Goal: Find specific page/section: Find specific page/section

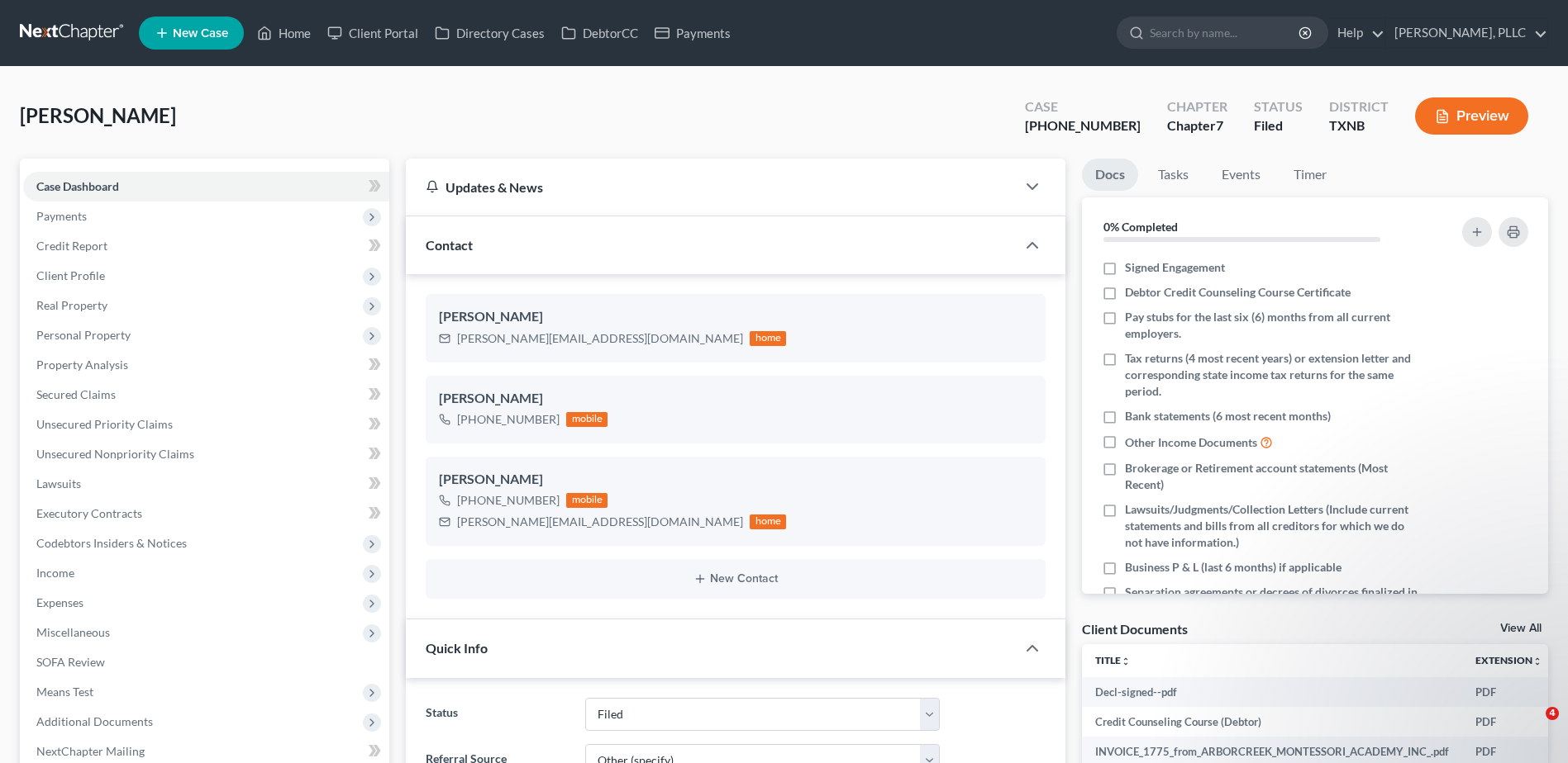
select select "10"
select select "6"
click at [1206, 41] on input "search" at bounding box center [1225, 33] width 151 height 31
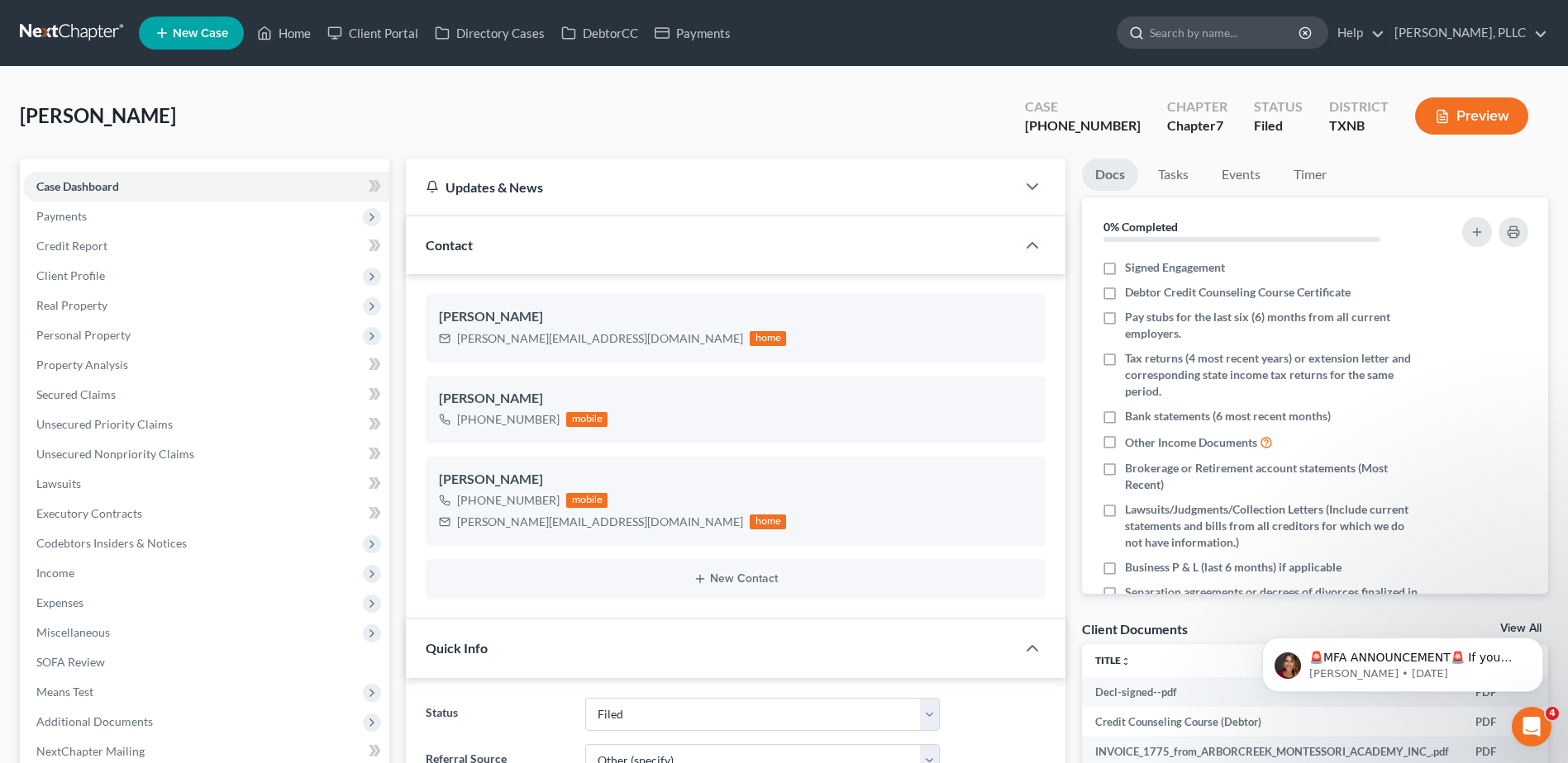
scroll to position [1155, 0]
type input "[PERSON_NAME]"
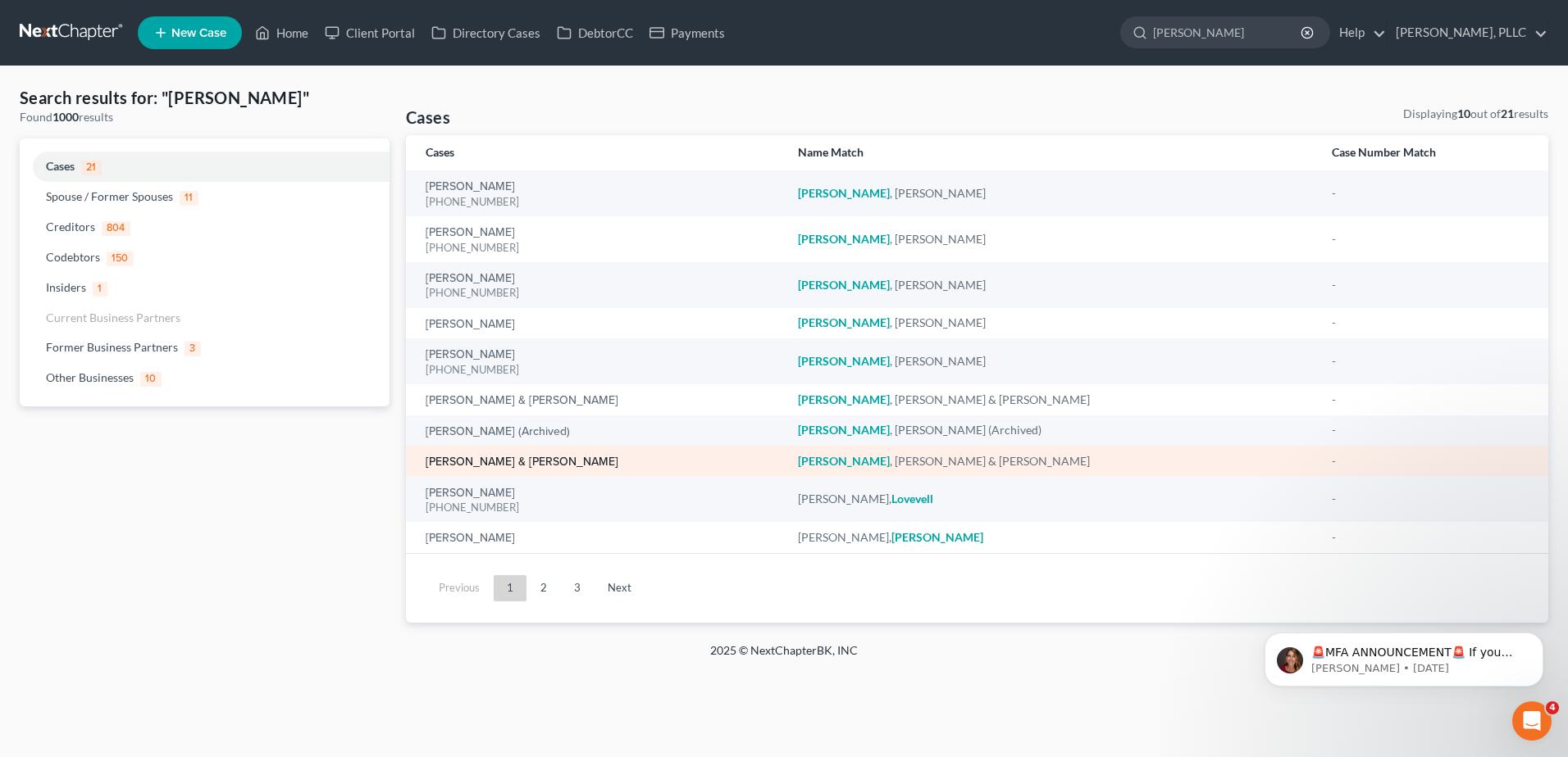
click at [520, 466] on link "[PERSON_NAME] & [PERSON_NAME]" at bounding box center [522, 462] width 193 height 11
select select "4"
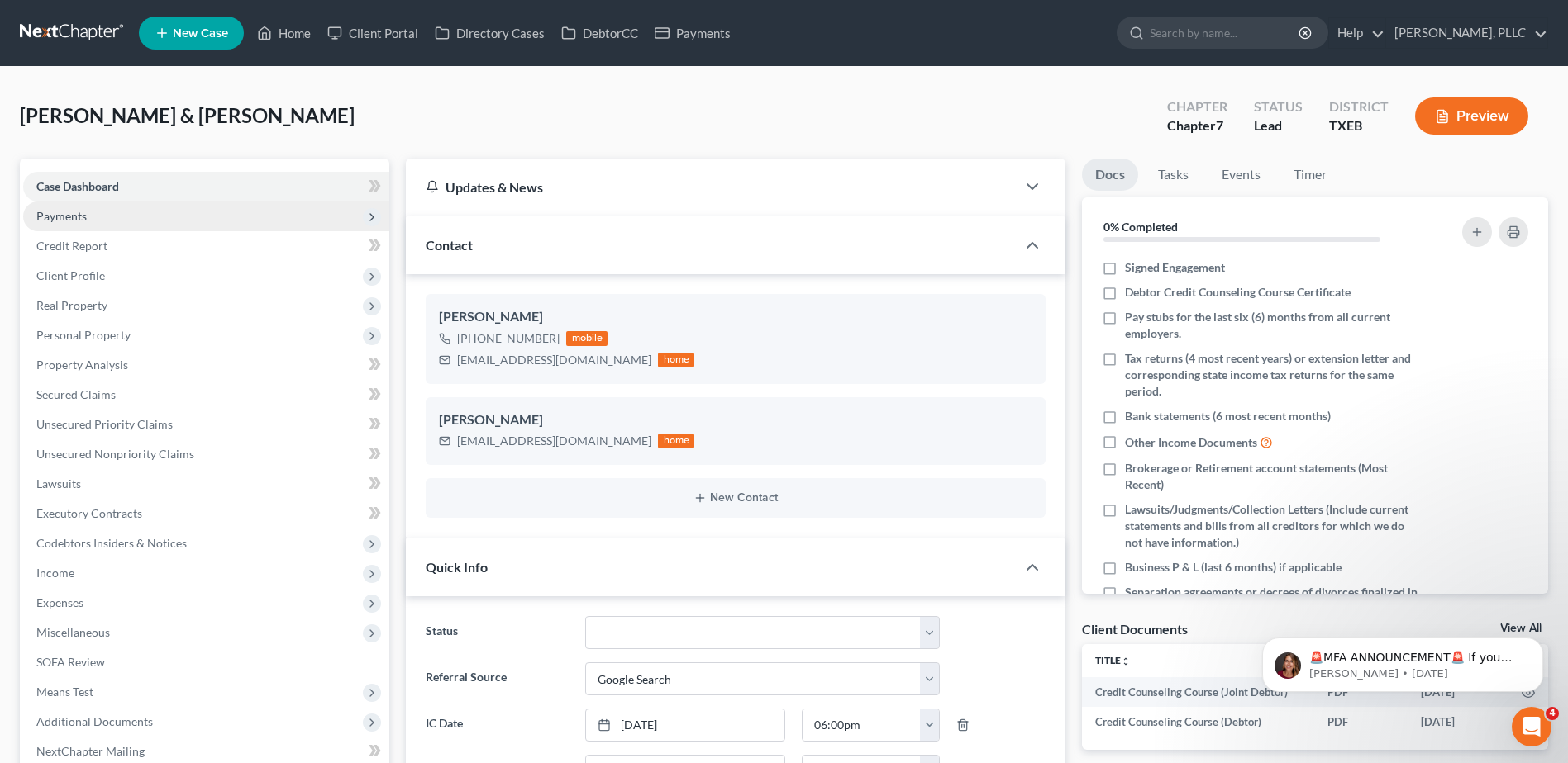
click at [101, 221] on span "Payments" at bounding box center [206, 217] width 366 height 30
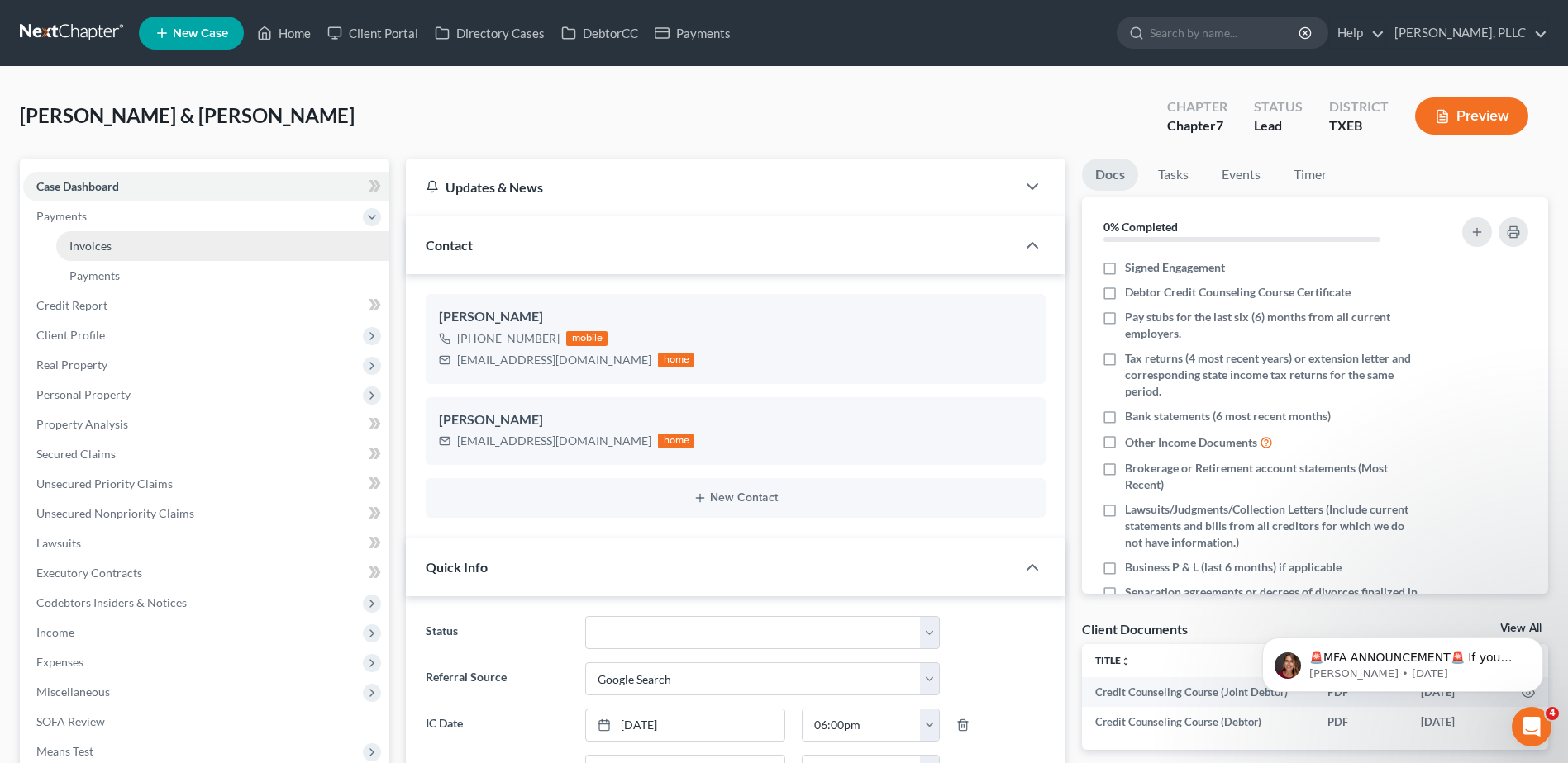
click at [92, 250] on span "Invoices" at bounding box center [91, 246] width 42 height 14
